Goal: Task Accomplishment & Management: Manage account settings

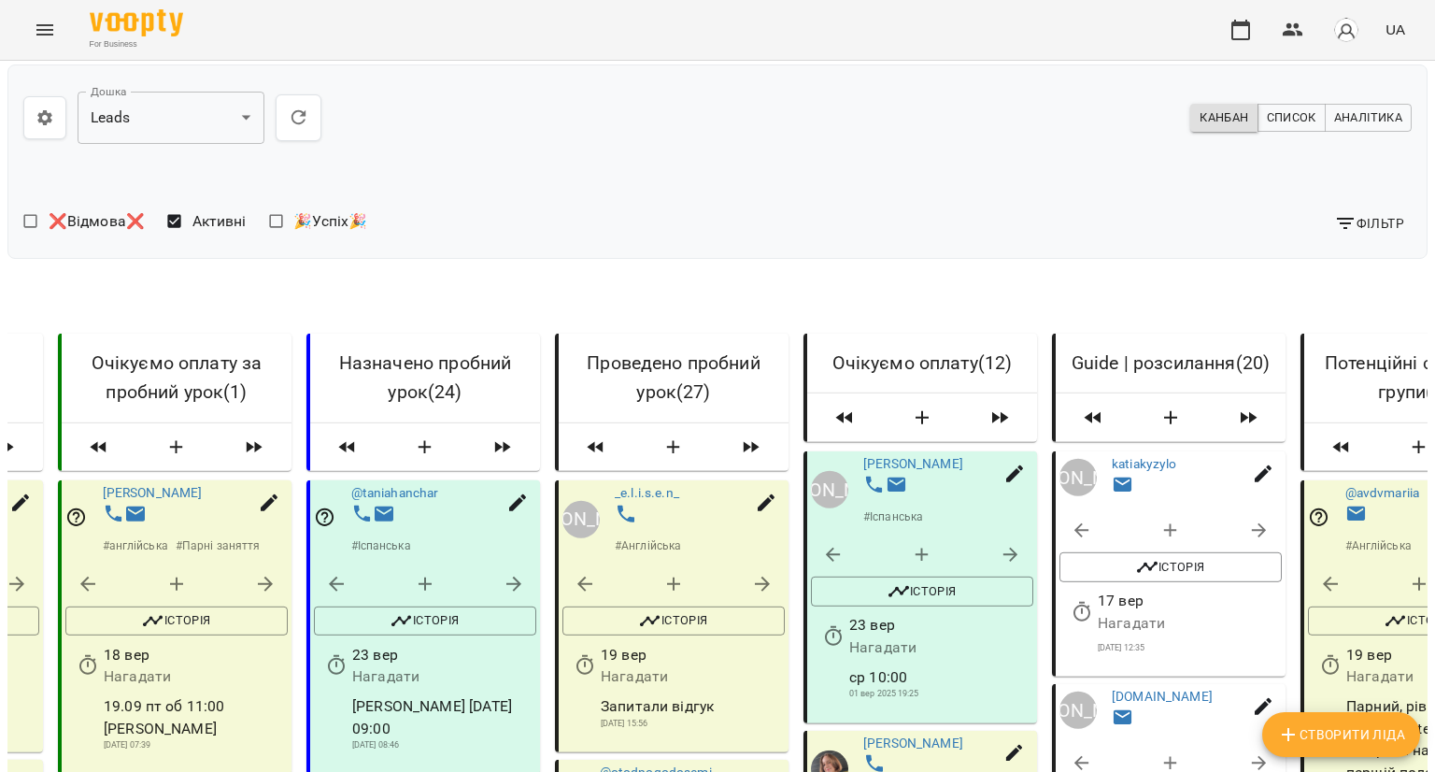
scroll to position [2990, 0]
select select "*"
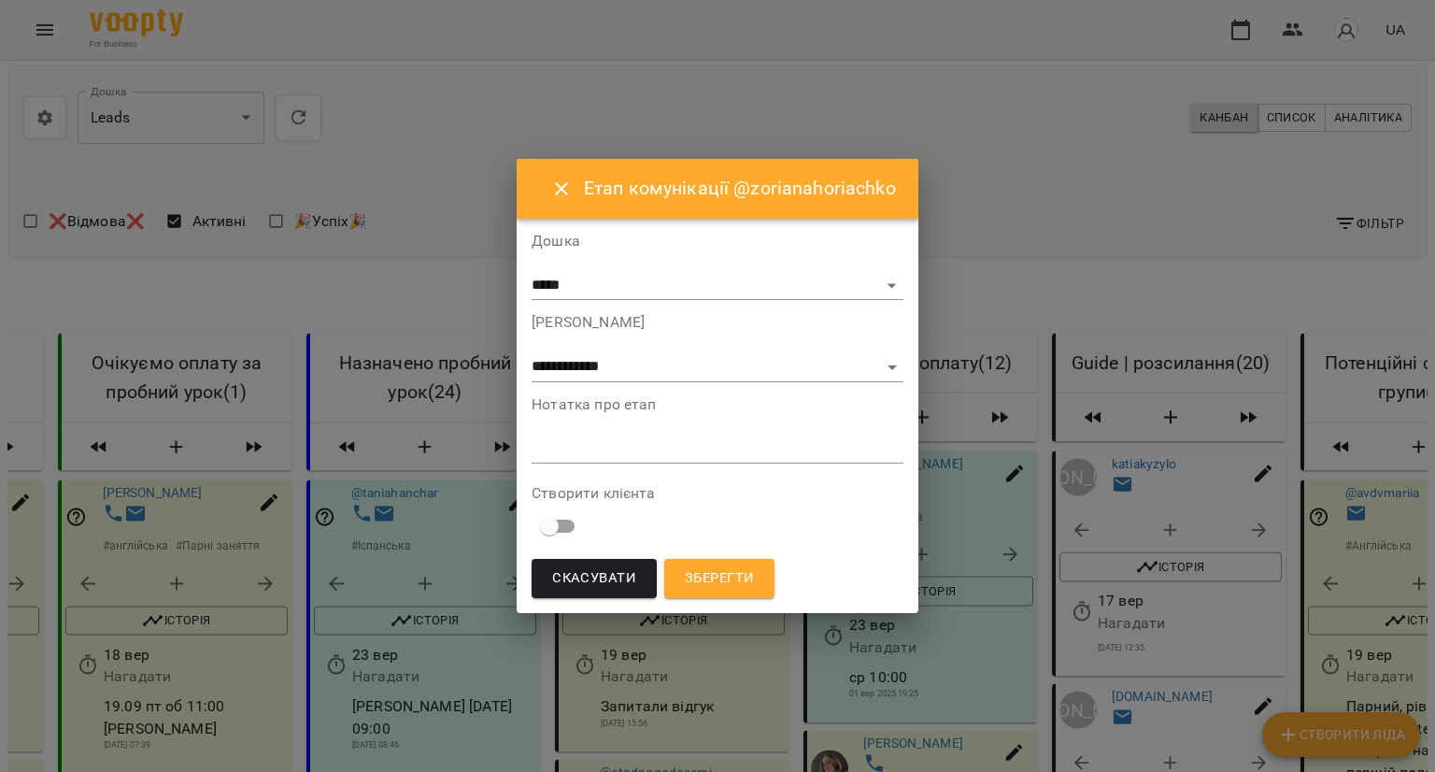
click at [620, 455] on textarea at bounding box center [718, 448] width 372 height 18
type textarea "**********"
click at [695, 596] on button "Зберегти" at bounding box center [719, 578] width 110 height 39
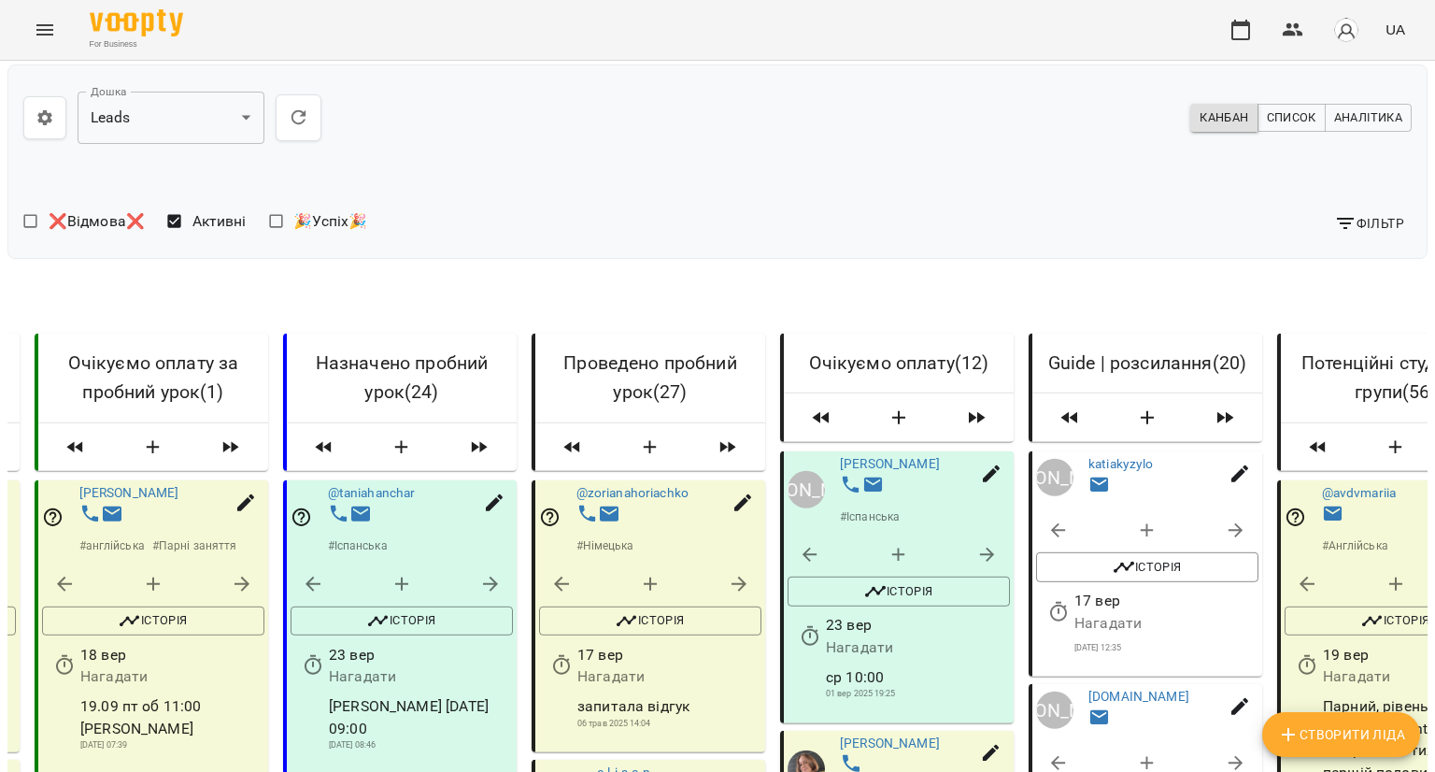
scroll to position [280, 0]
click at [549, 644] on button "button" at bounding box center [561, 666] width 45 height 45
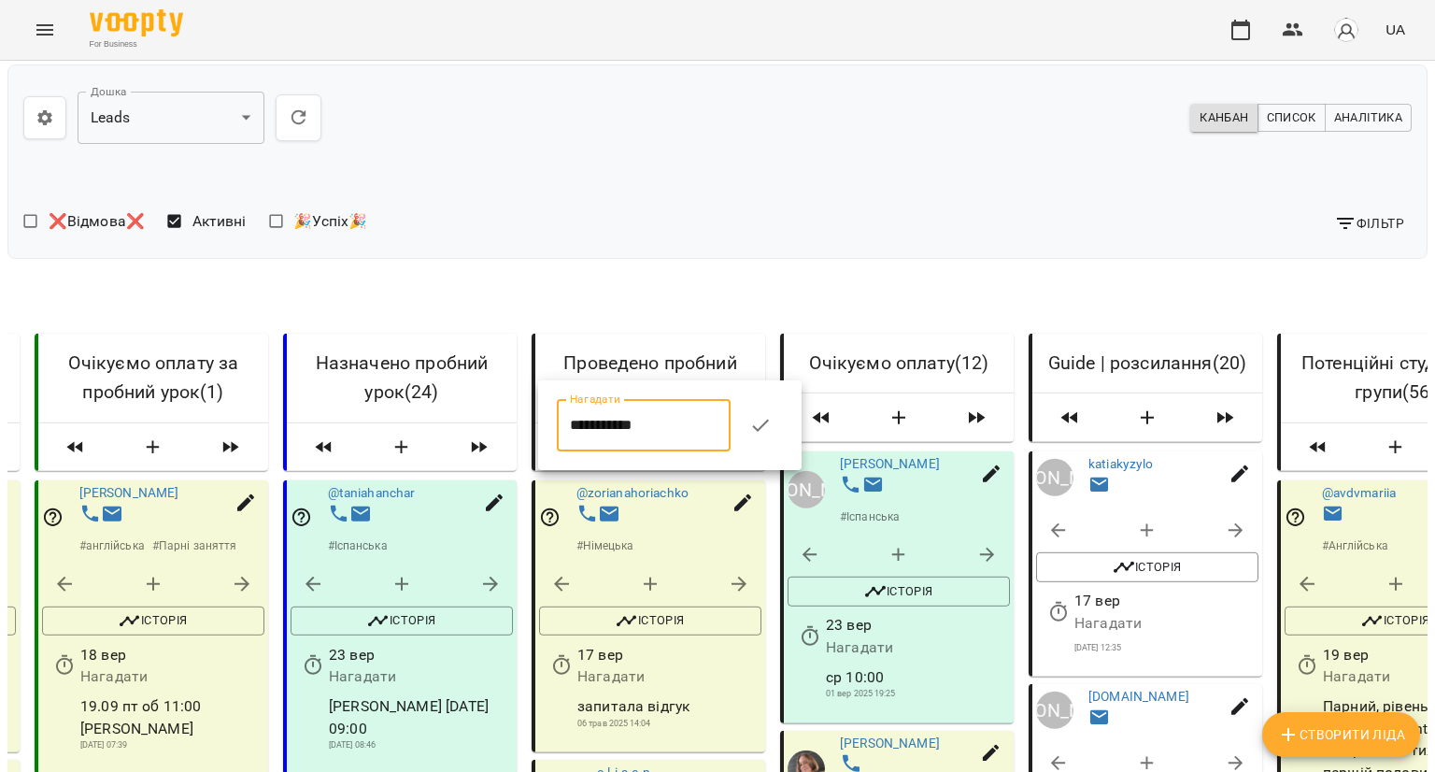
click at [600, 425] on input "**********" at bounding box center [644, 425] width 174 height 52
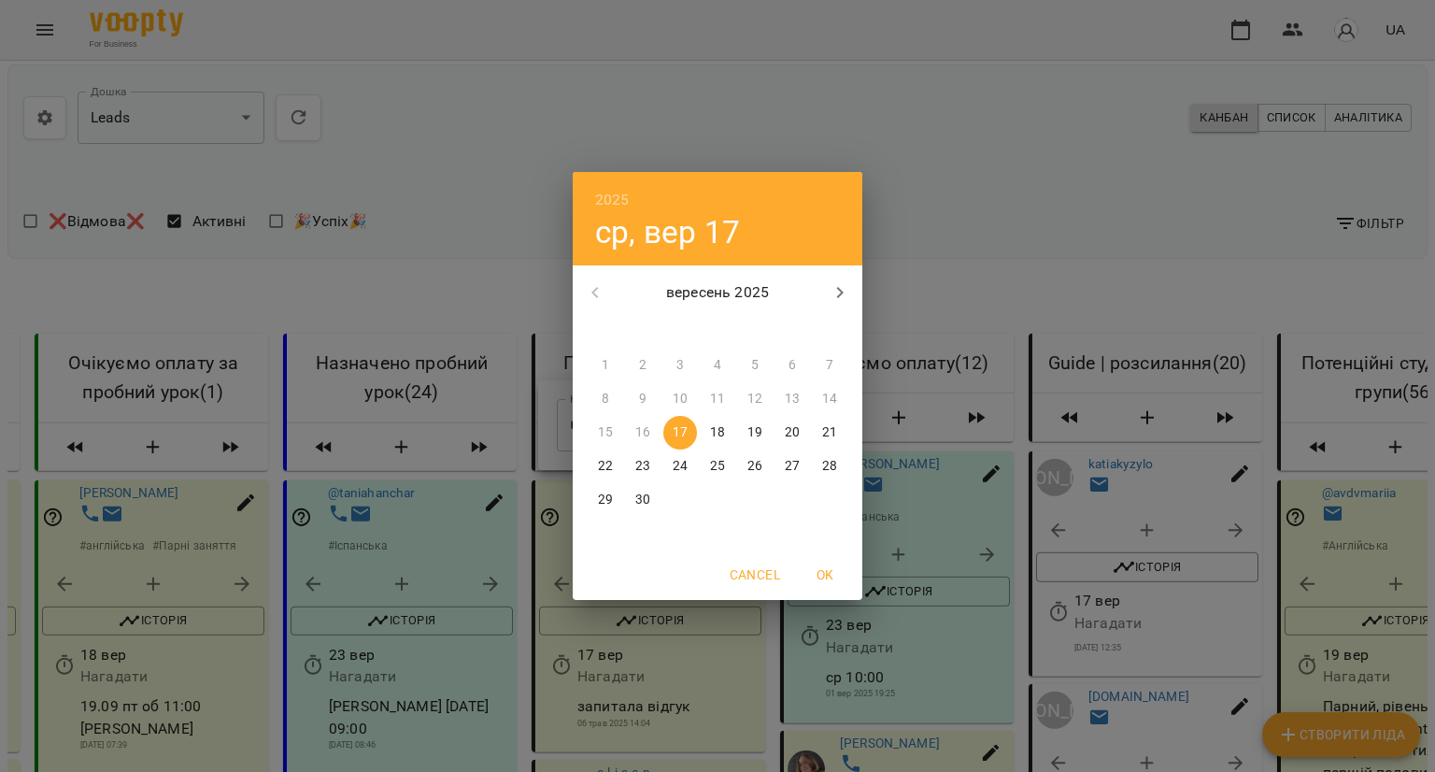
click at [796, 440] on p "20" at bounding box center [792, 432] width 15 height 19
type input "**********"
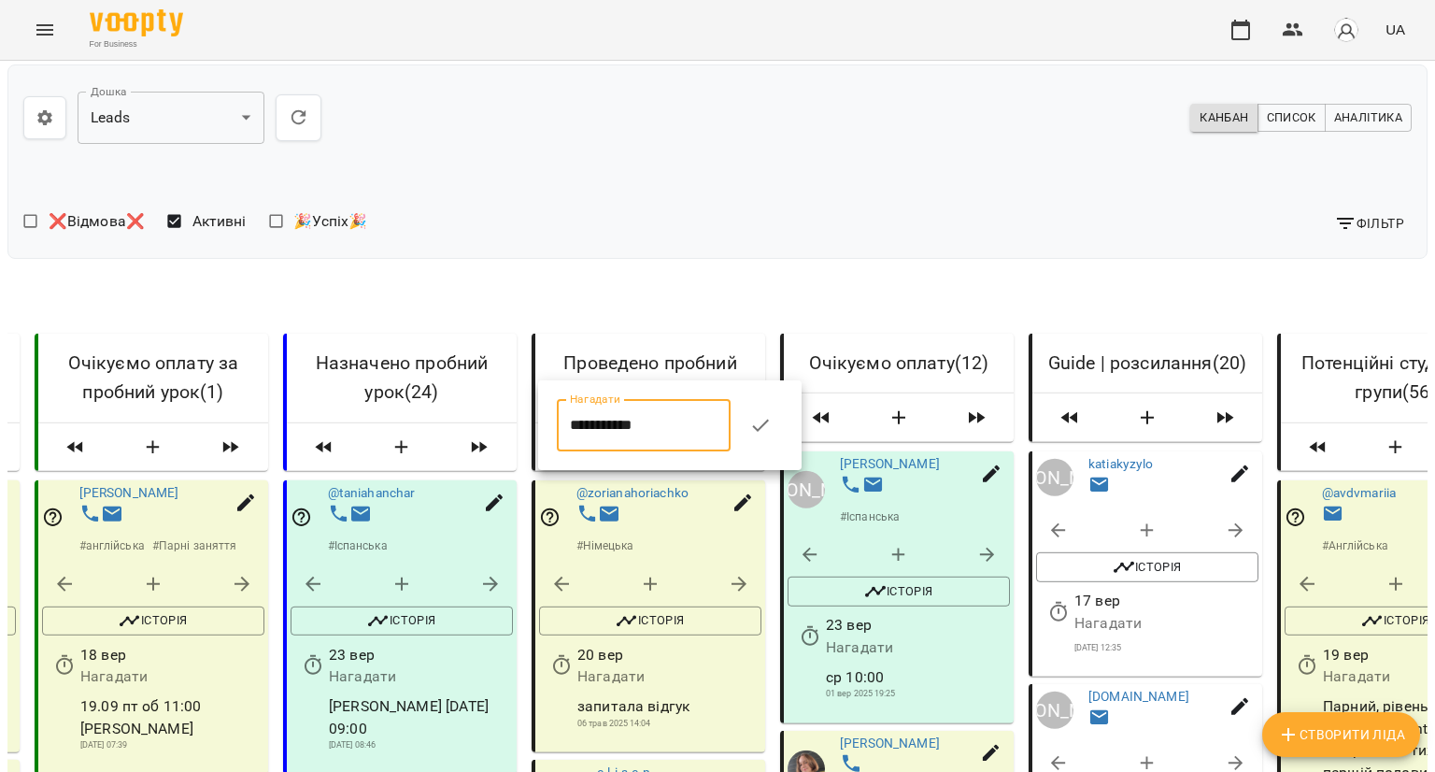
click at [768, 426] on icon "button" at bounding box center [760, 425] width 16 height 12
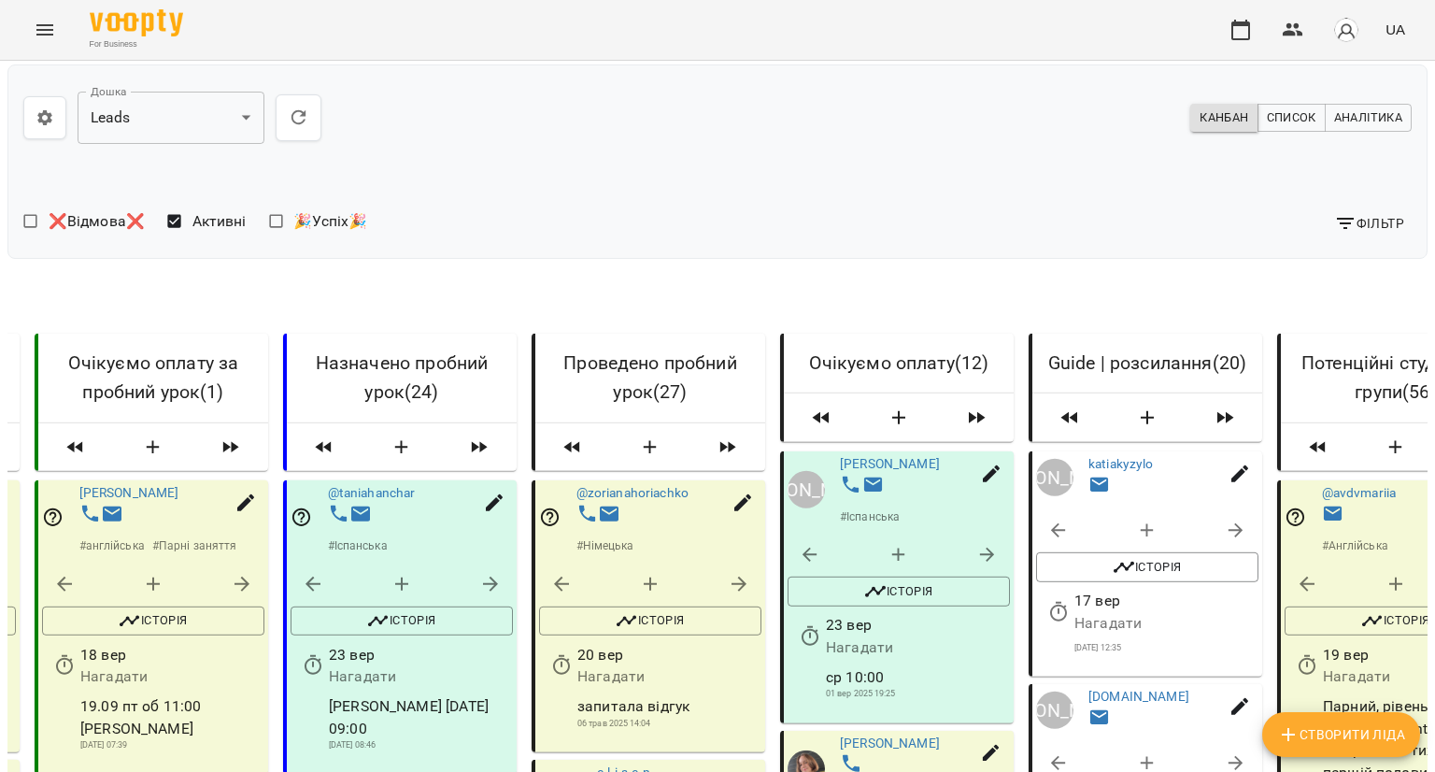
scroll to position [3176, 0]
drag, startPoint x: 620, startPoint y: 275, endPoint x: 849, endPoint y: 204, distance: 239.7
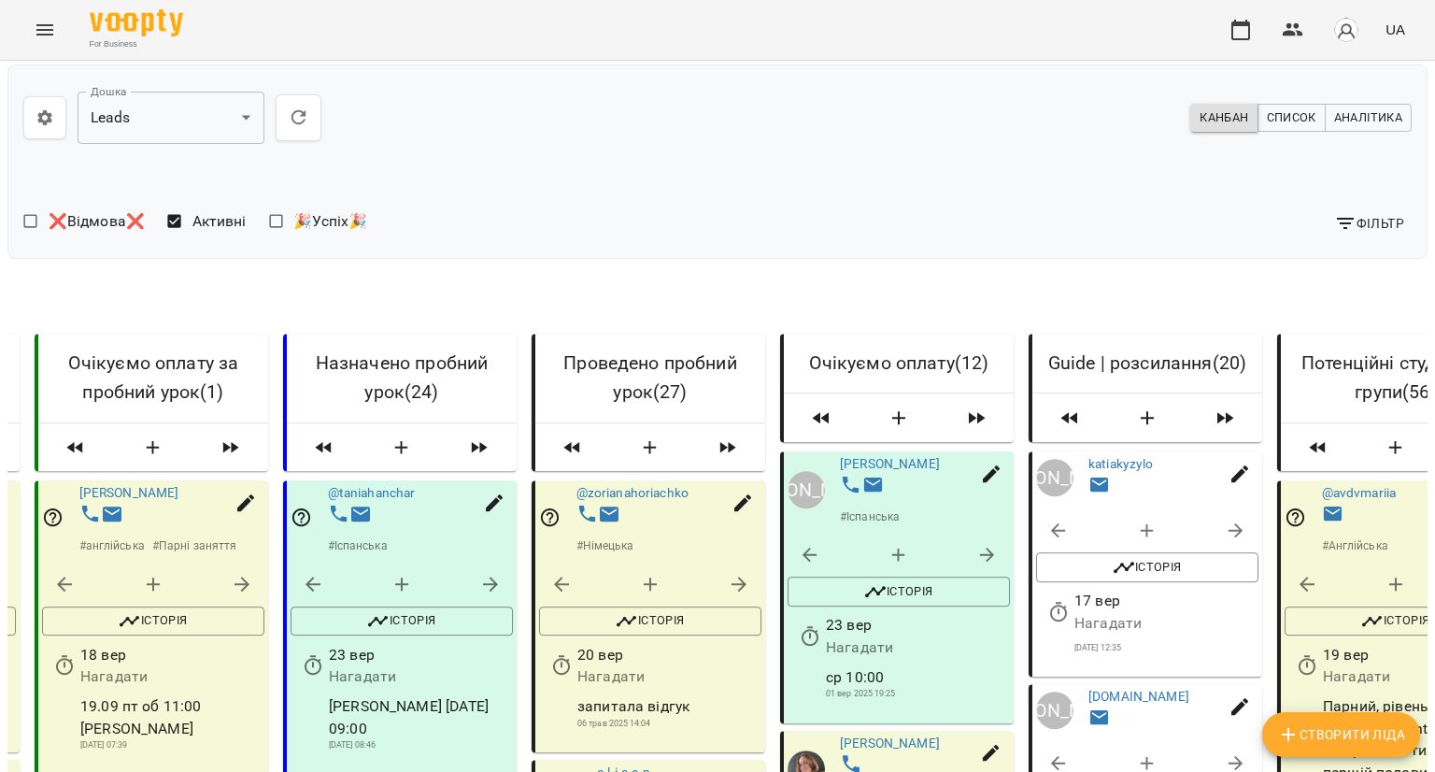
scroll to position [4484, 0]
drag, startPoint x: 636, startPoint y: 389, endPoint x: 911, endPoint y: 230, distance: 317.3
drag, startPoint x: 643, startPoint y: 266, endPoint x: 367, endPoint y: 322, distance: 281.2
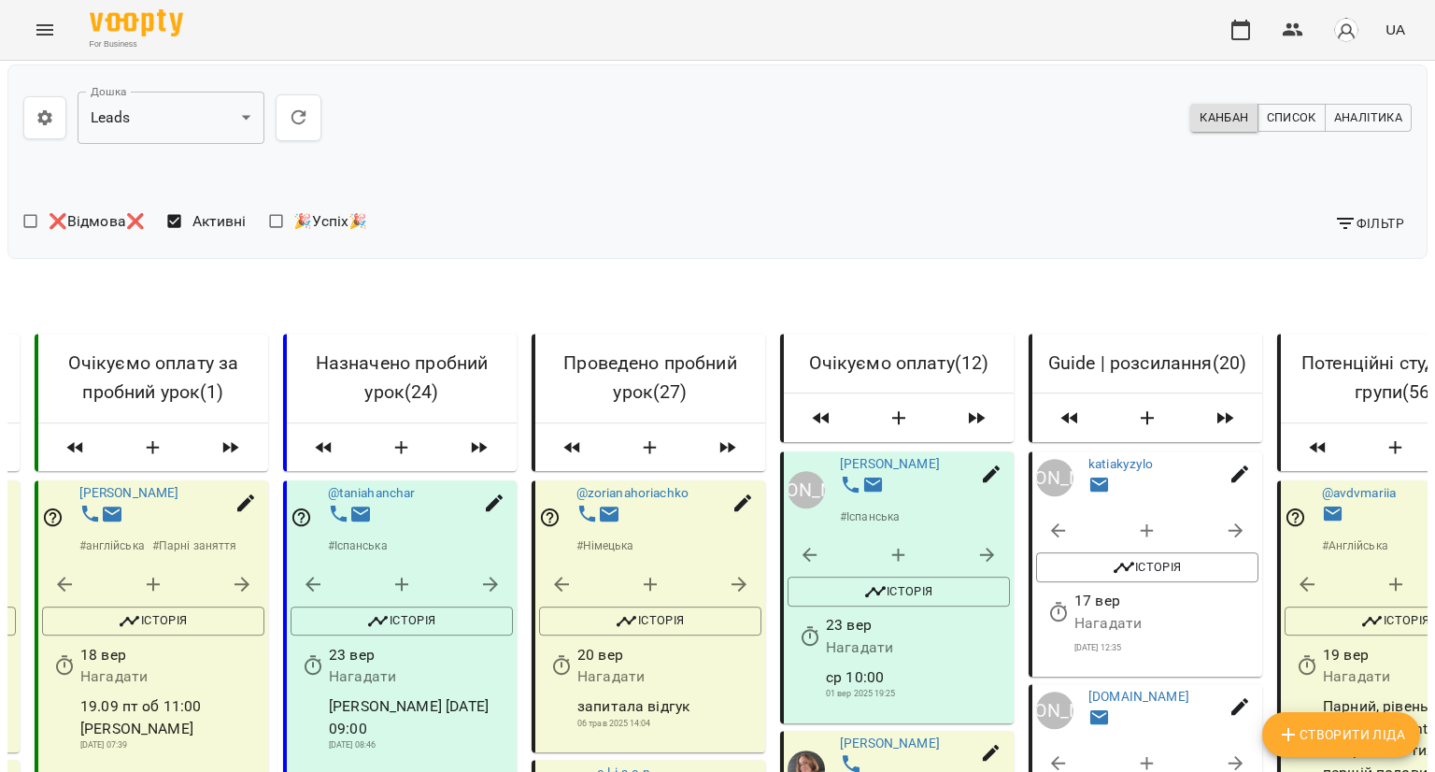
drag, startPoint x: 678, startPoint y: 237, endPoint x: 964, endPoint y: 138, distance: 302.5
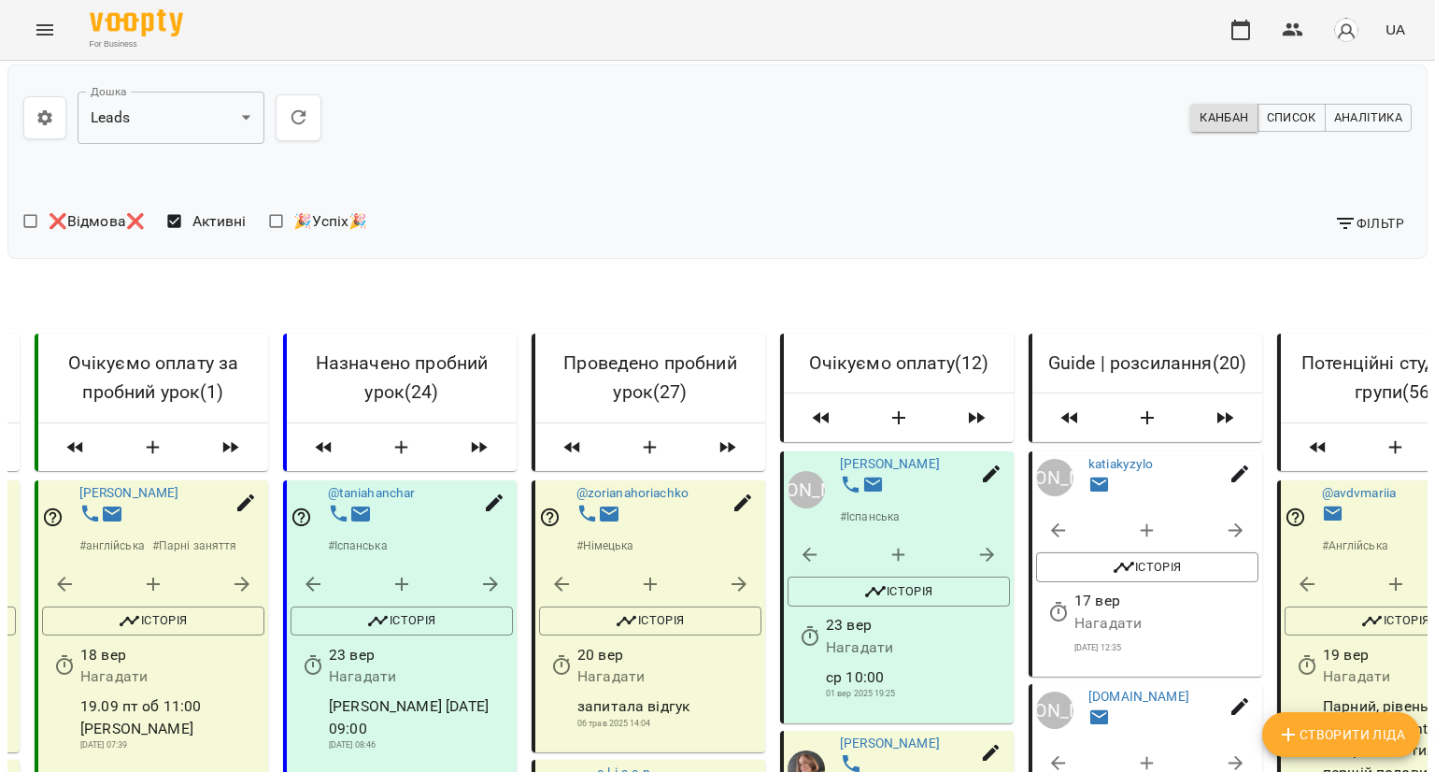
drag, startPoint x: 628, startPoint y: 235, endPoint x: 793, endPoint y: 170, distance: 177.8
drag, startPoint x: 657, startPoint y: 233, endPoint x: 882, endPoint y: 161, distance: 236.4
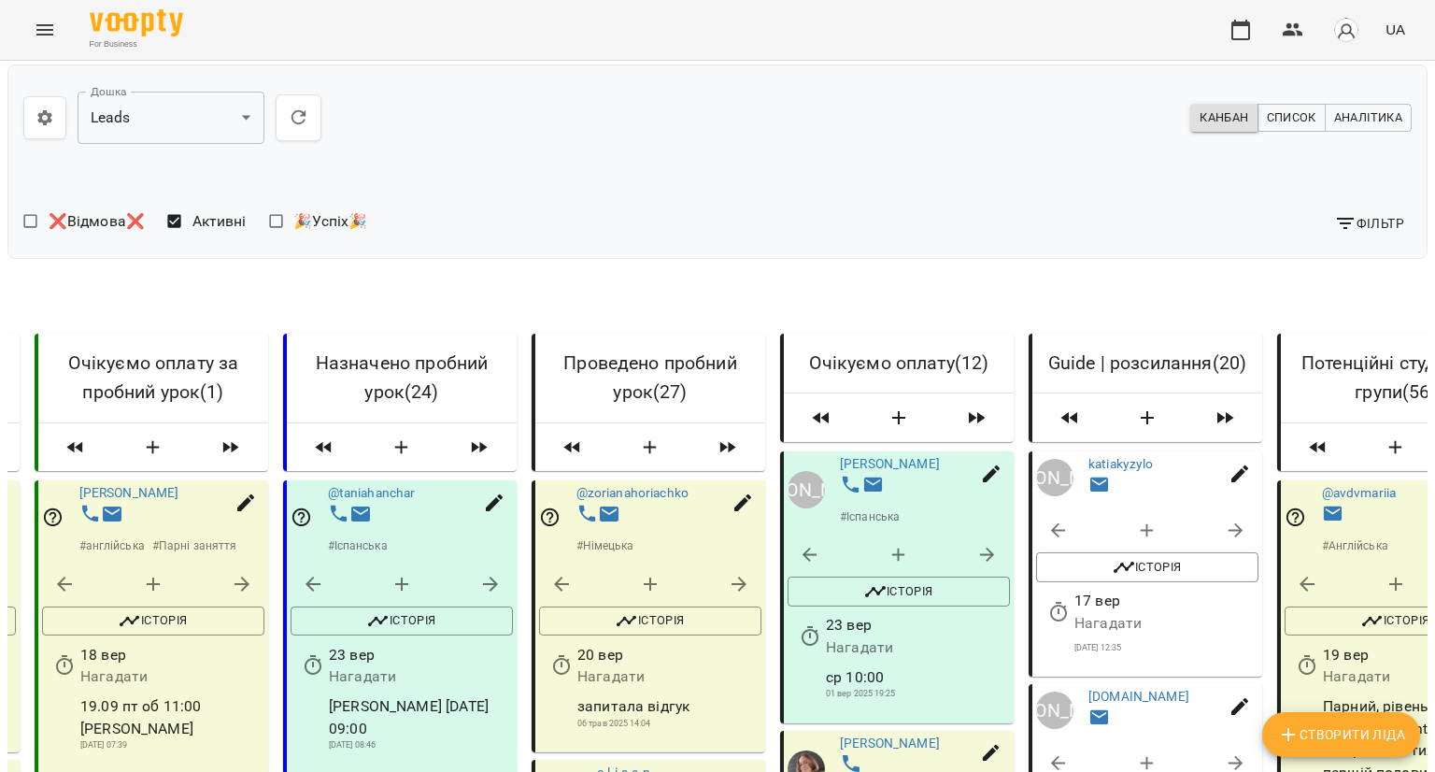
scroll to position [6940, 0]
drag, startPoint x: 639, startPoint y: 273, endPoint x: 845, endPoint y: 166, distance: 232.3
drag, startPoint x: 630, startPoint y: 253, endPoint x: 940, endPoint y: 139, distance: 330.4
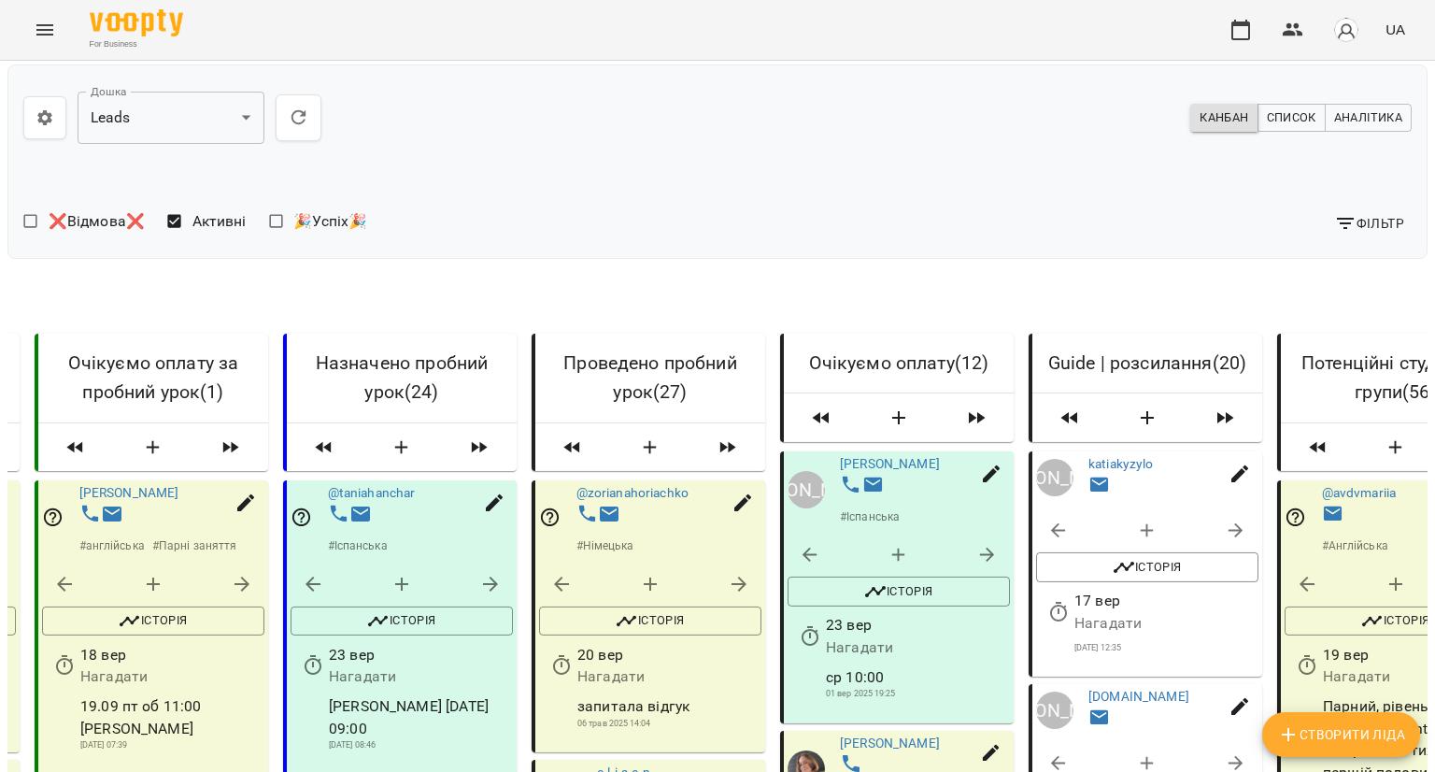
drag, startPoint x: 632, startPoint y: 251, endPoint x: 837, endPoint y: 203, distance: 210.3
drag, startPoint x: 624, startPoint y: 253, endPoint x: 845, endPoint y: 218, distance: 223.3
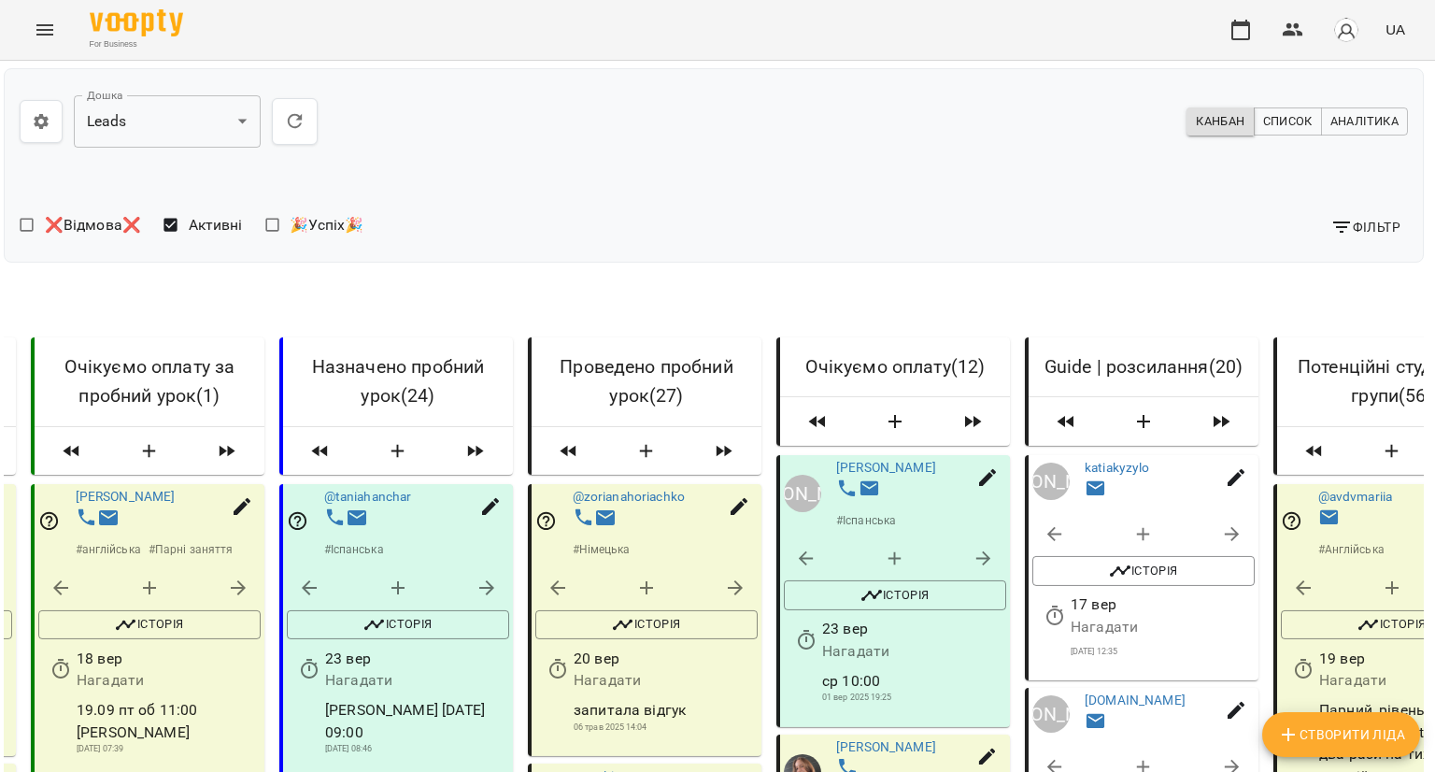
scroll to position [0, 0]
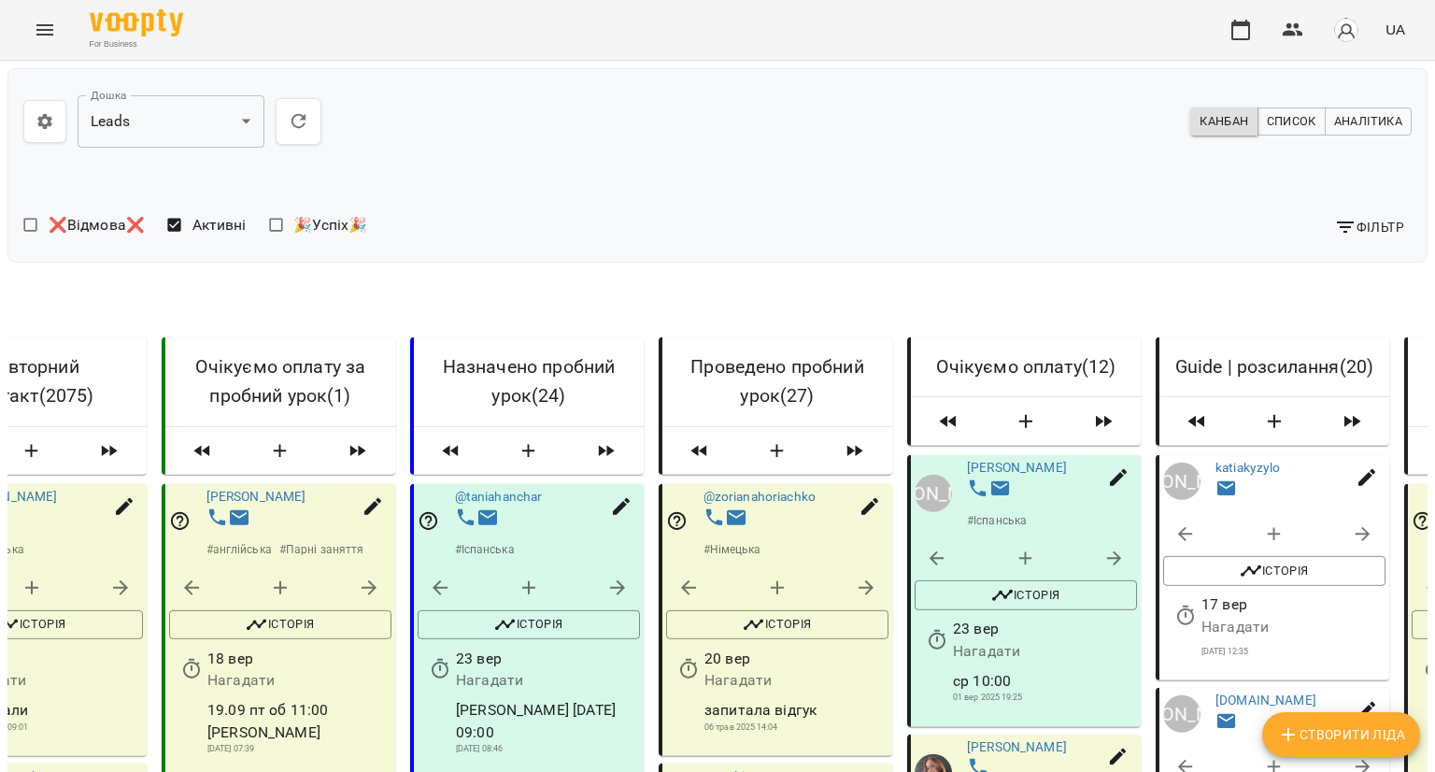
scroll to position [0, 669]
